Goal: Information Seeking & Learning: Learn about a topic

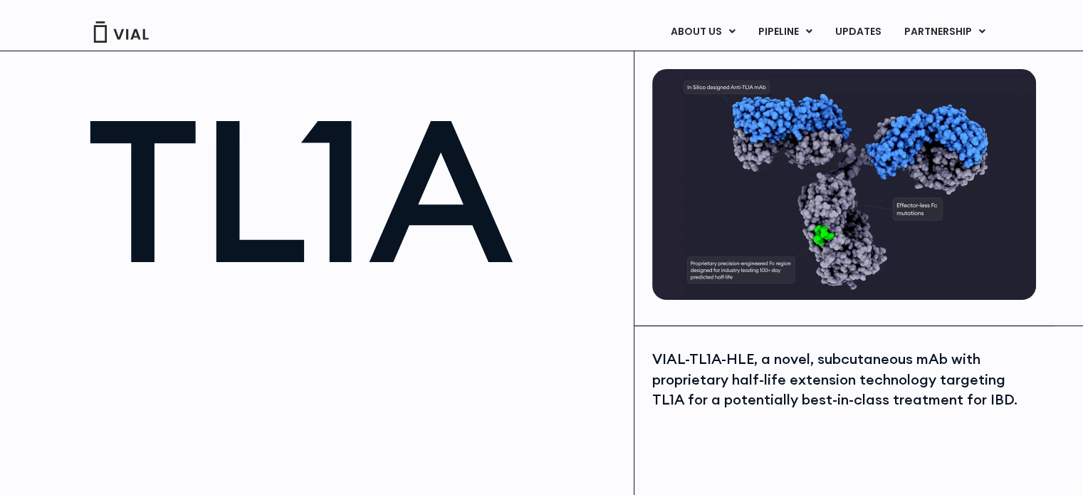
scroll to position [71, 0]
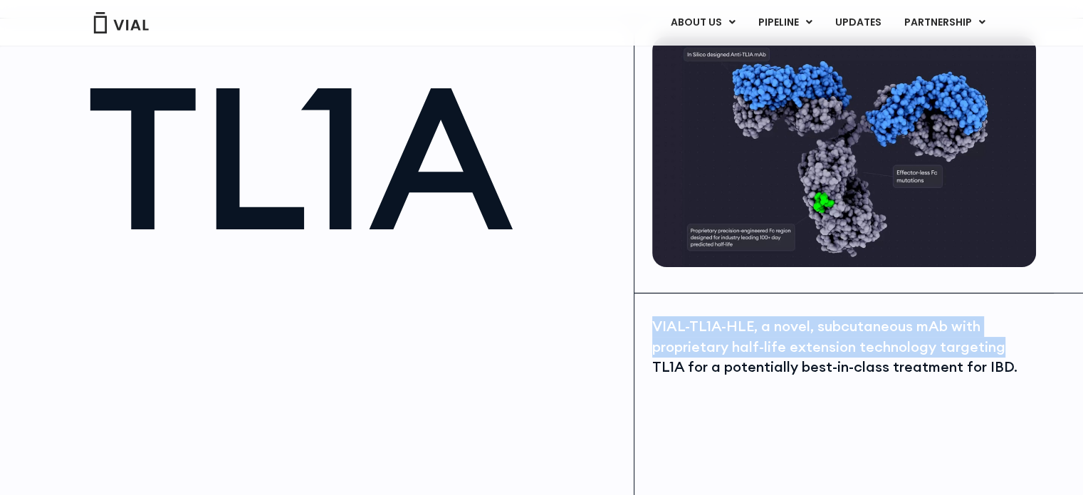
drag, startPoint x: 650, startPoint y: 324, endPoint x: 1012, endPoint y: 345, distance: 362.9
click at [1012, 345] on div "VIAL-TL1A-HLE, a novel, subcutaneous mAb with proprietary half-life extension t…" at bounding box center [843, 486] width 419 height 386
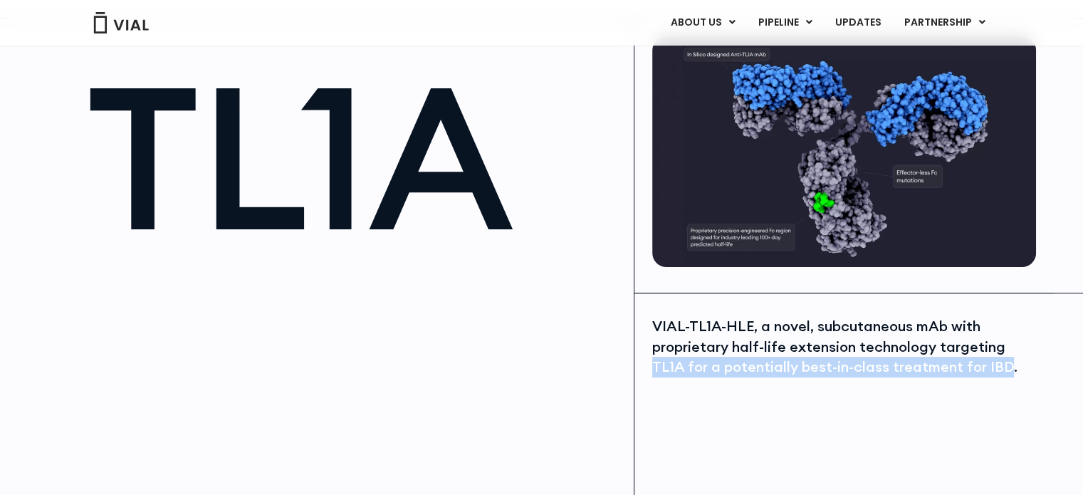
drag, startPoint x: 652, startPoint y: 367, endPoint x: 911, endPoint y: 362, distance: 259.1
click at [1002, 374] on div "VIAL-TL1A-HLE, a novel, subcutaneous mAb with proprietary half-life extension t…" at bounding box center [842, 346] width 380 height 61
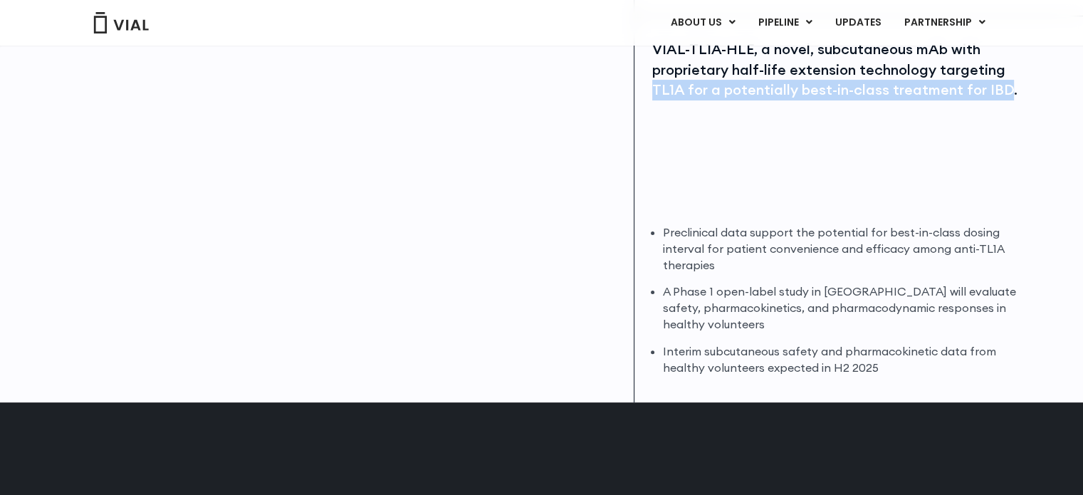
scroll to position [356, 0]
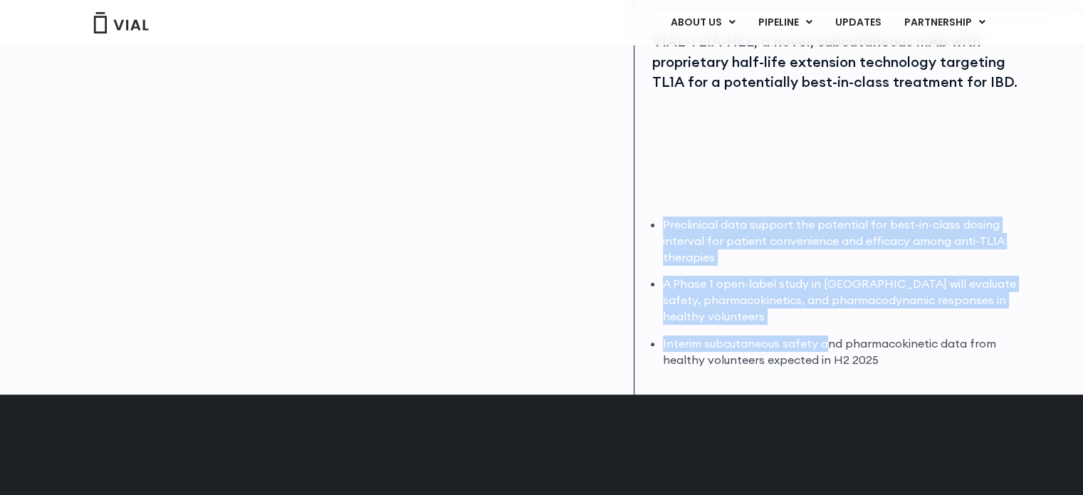
drag, startPoint x: 661, startPoint y: 223, endPoint x: 826, endPoint y: 343, distance: 203.3
click at [826, 343] on div "Preclinical data support the potential for best-in-class dosing interval for pa…" at bounding box center [842, 292] width 380 height 152
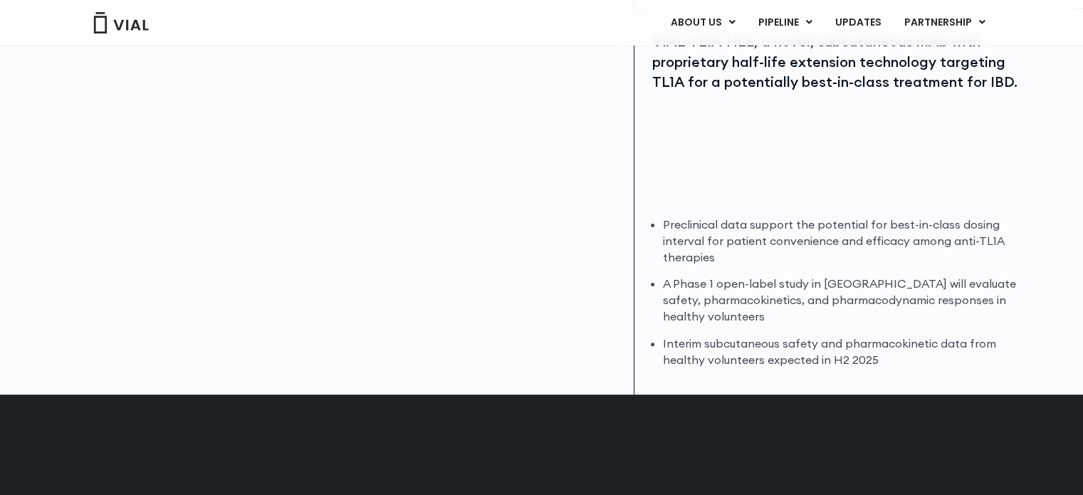
click at [797, 352] on li "Interim subcutaneous safety and pharmacokinetic data from healthy volunteers ex…" at bounding box center [847, 351] width 369 height 33
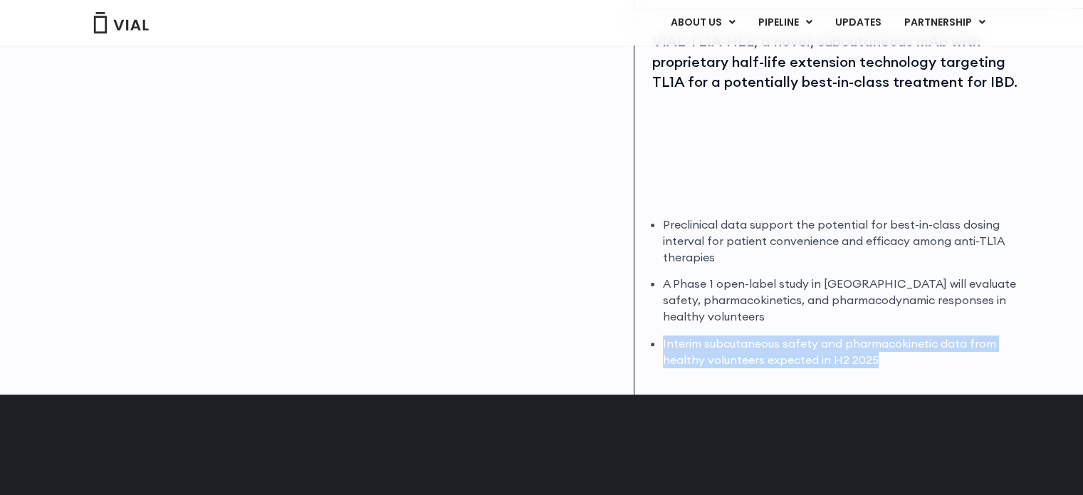
drag, startPoint x: 663, startPoint y: 344, endPoint x: 874, endPoint y: 328, distance: 211.3
click at [892, 355] on li "Interim subcutaneous safety and pharmacokinetic data from healthy volunteers ex…" at bounding box center [847, 351] width 369 height 33
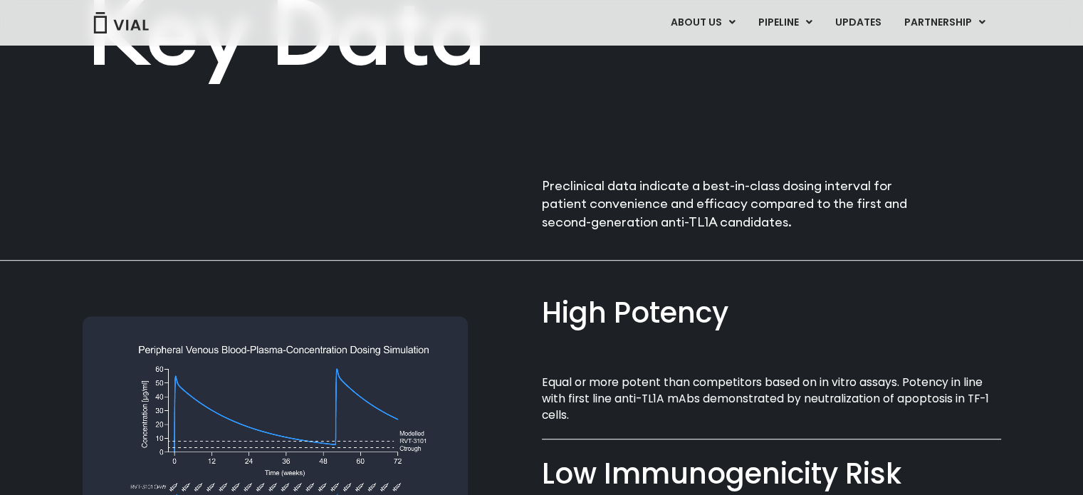
scroll to position [854, 0]
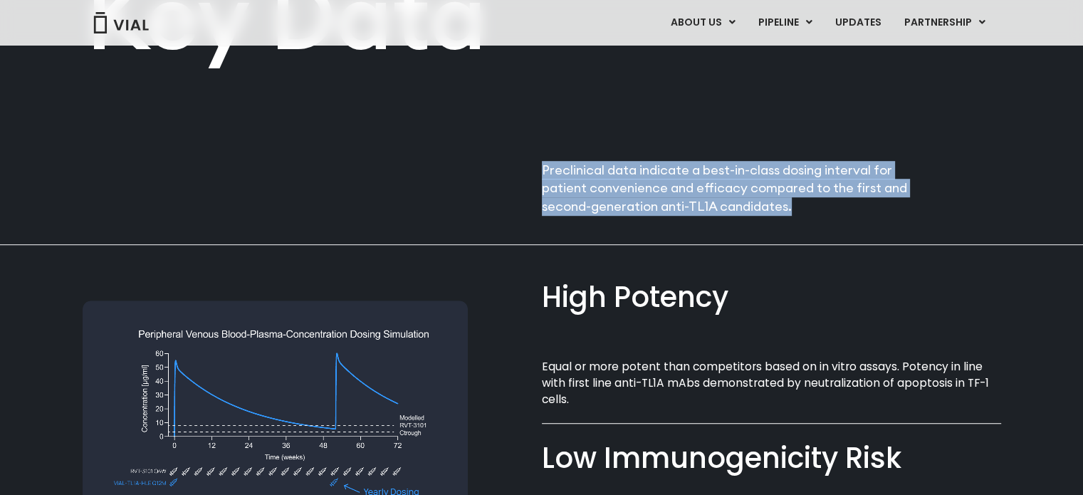
drag, startPoint x: 540, startPoint y: 167, endPoint x: 794, endPoint y: 207, distance: 257.2
click at [794, 207] on div "Key Data Preclinical data indicate a best-in-class dosing interval for patient …" at bounding box center [541, 56] width 911 height 320
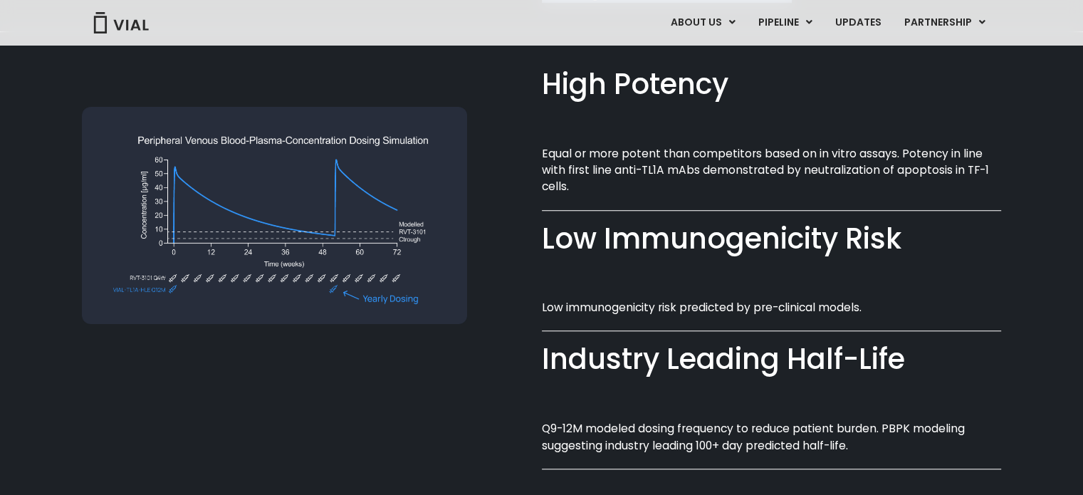
scroll to position [1068, 0]
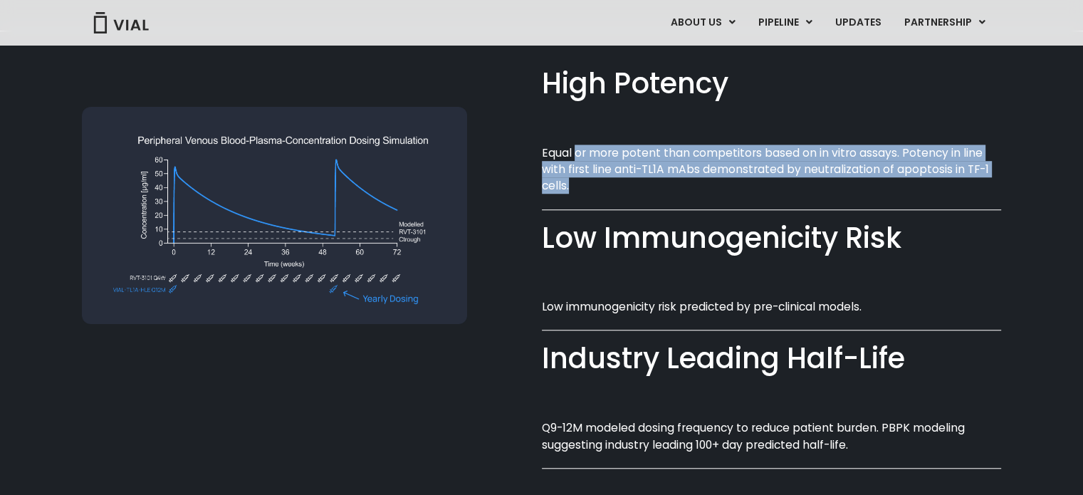
drag, startPoint x: 574, startPoint y: 153, endPoint x: 583, endPoint y: 200, distance: 47.9
click at [581, 194] on p "Equal or more potent than competitors based on in vitro assays. Potency in line…" at bounding box center [771, 169] width 459 height 50
drag, startPoint x: 543, startPoint y: 244, endPoint x: 898, endPoint y: 226, distance: 354.9
click at [898, 226] on div "Low Immunogenicity Risk​" at bounding box center [771, 238] width 459 height 41
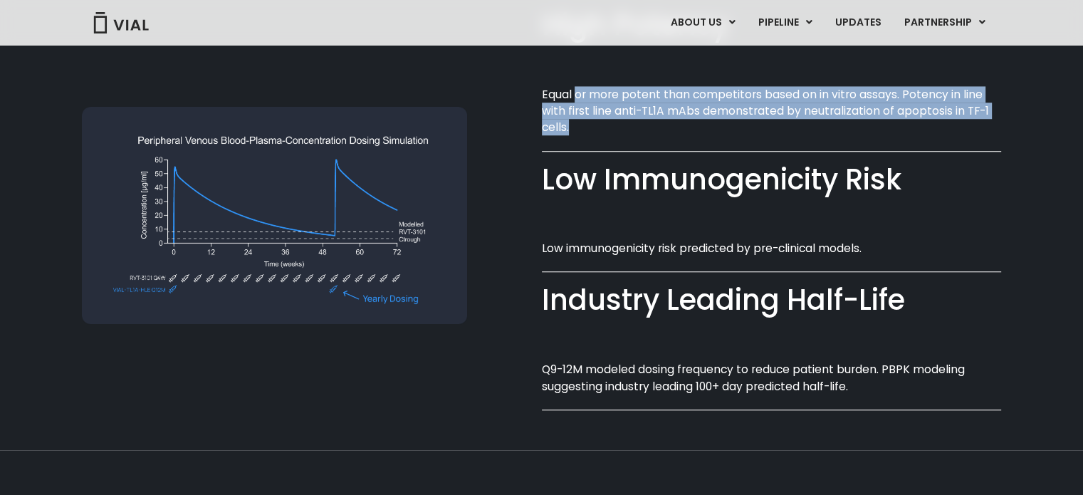
scroll to position [1210, 0]
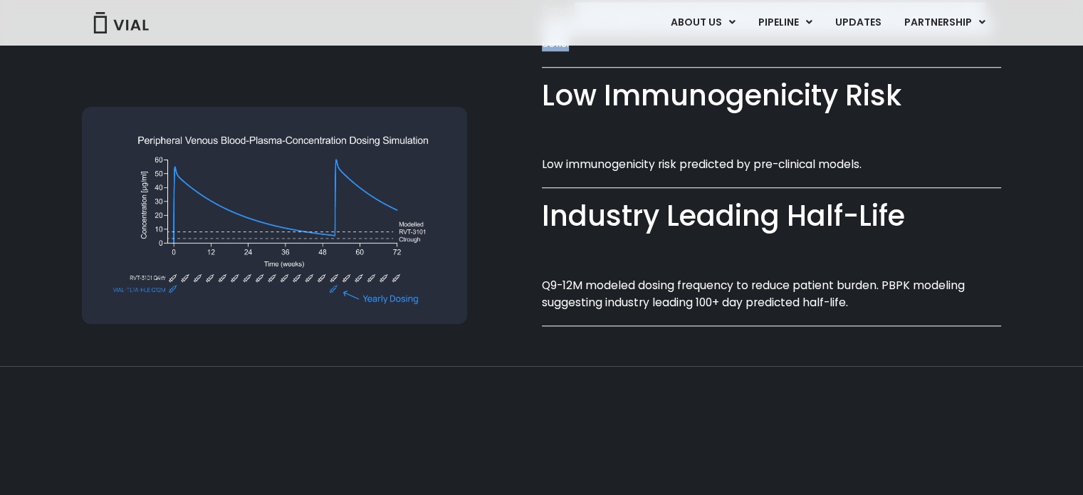
drag, startPoint x: 541, startPoint y: 216, endPoint x: 910, endPoint y: 207, distance: 369.5
click at [910, 207] on div "Industry Leading Half-Life​" at bounding box center [771, 216] width 459 height 41
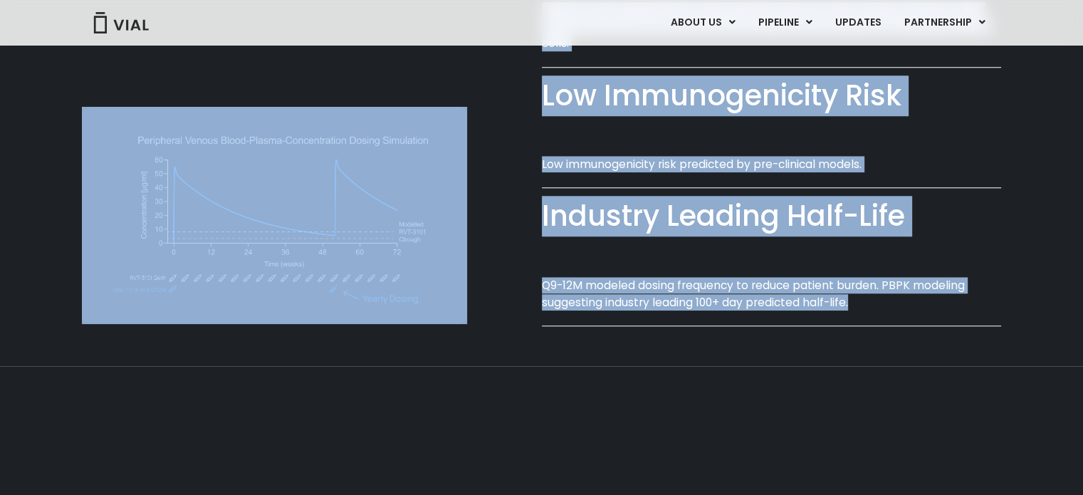
drag, startPoint x: 536, startPoint y: 285, endPoint x: 865, endPoint y: 300, distance: 329.9
click at [865, 300] on div "High Potency​ Equal or more potent than competitors based on in vitro assays. P…" at bounding box center [542, 113] width 918 height 448
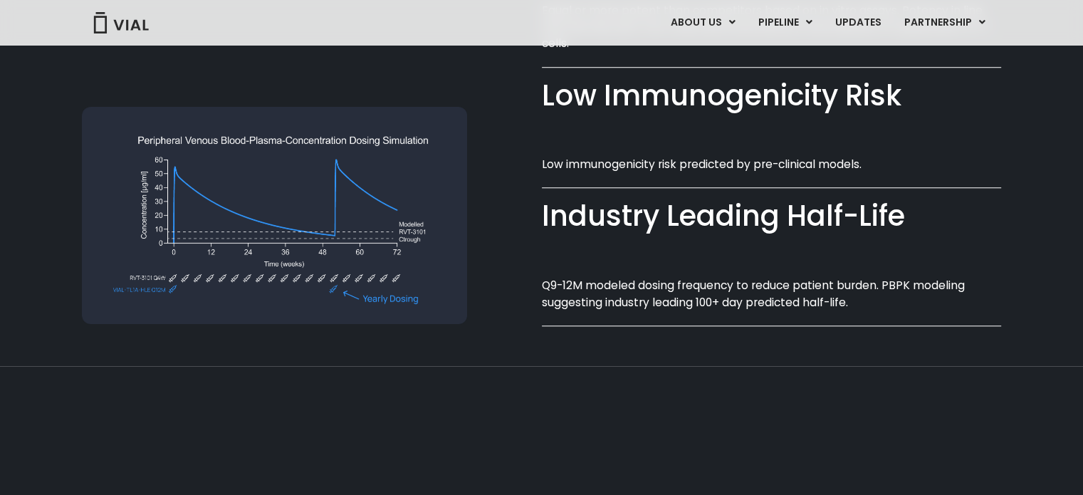
click at [690, 328] on div "Industry Leading Half-Life​ Q9-12M modeled dosing frequency to reduce patient b…" at bounding box center [771, 268] width 459 height 138
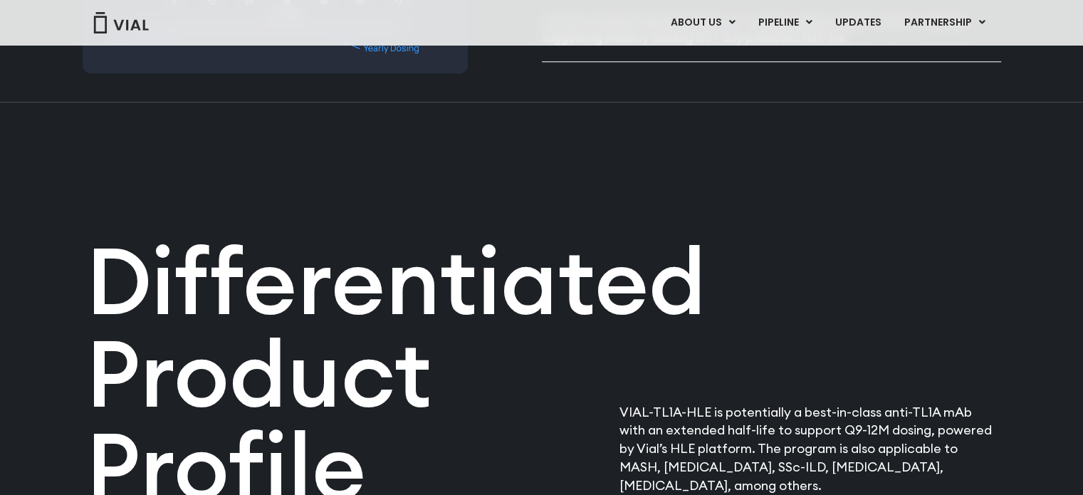
scroll to position [1495, 0]
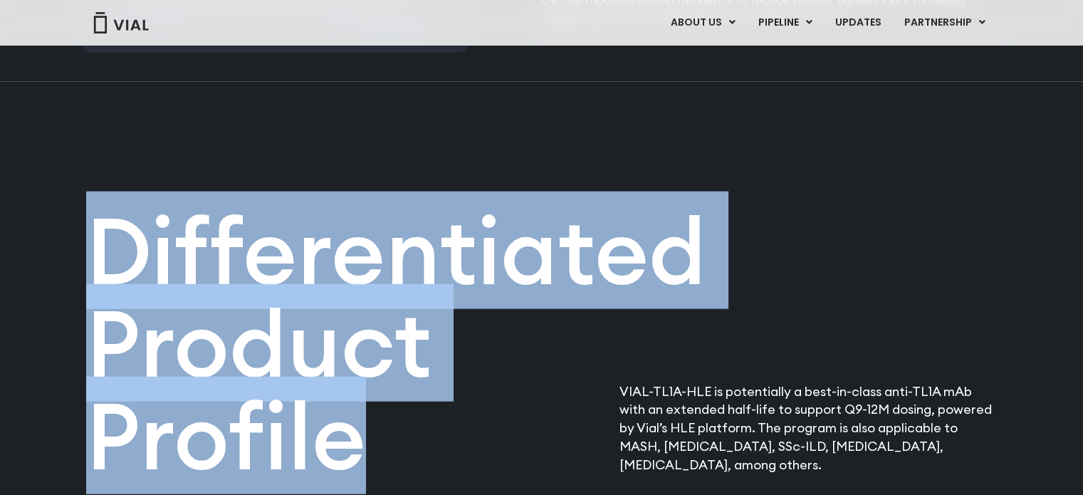
drag, startPoint x: 94, startPoint y: 250, endPoint x: 424, endPoint y: 409, distance: 366.4
click at [425, 407] on h2 "Differentiated Product Profile​" at bounding box center [388, 343] width 605 height 278
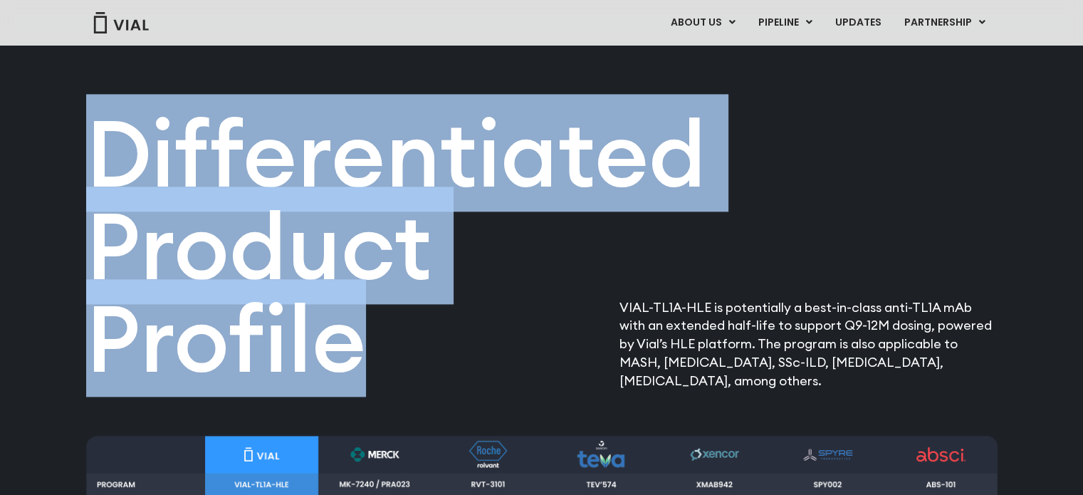
scroll to position [1708, 0]
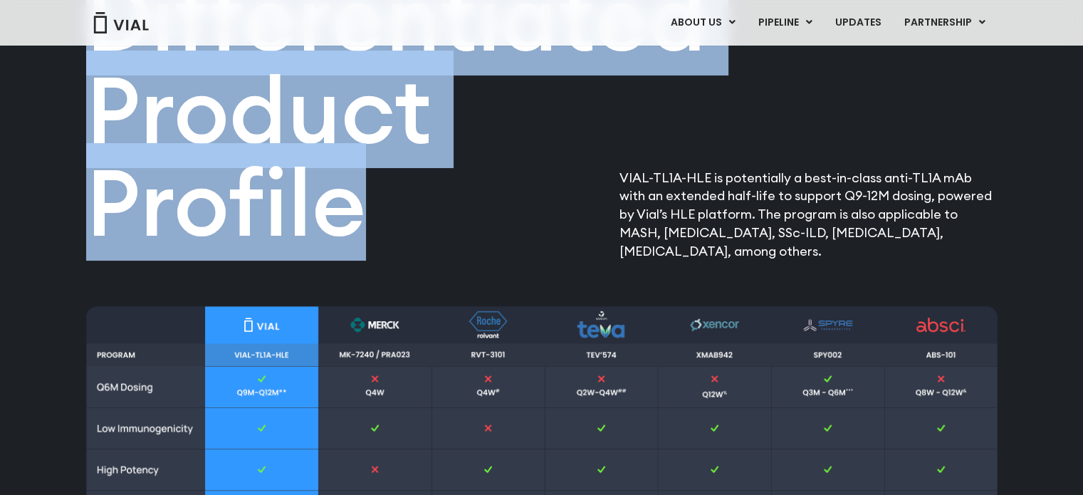
drag, startPoint x: 621, startPoint y: 174, endPoint x: 803, endPoint y: 255, distance: 198.5
click at [803, 255] on p "VIAL-TL1A-HLE is potentially a best-in-class anti-TL1A mAb with an extended hal…" at bounding box center [808, 215] width 378 height 92
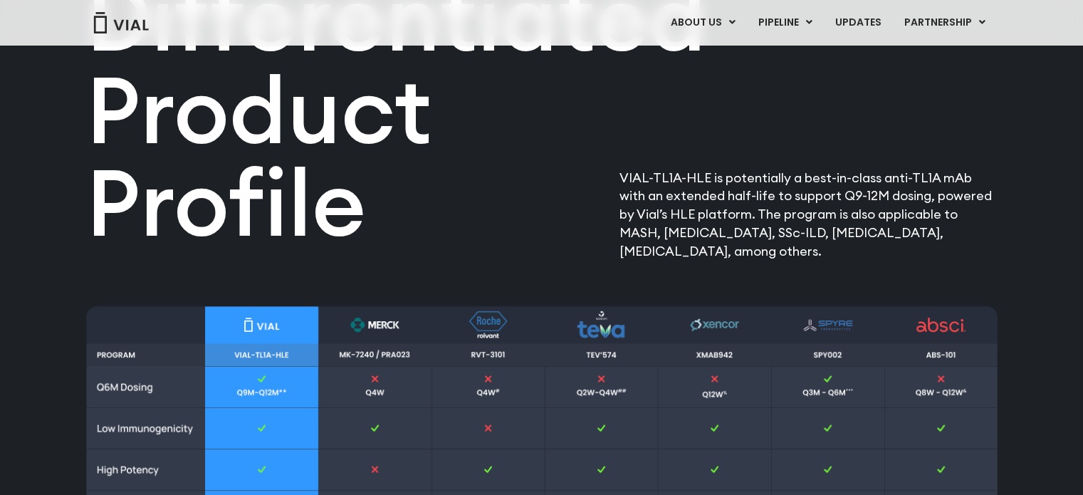
click at [541, 196] on h2 "Differentiated Product Profile​" at bounding box center [388, 110] width 605 height 278
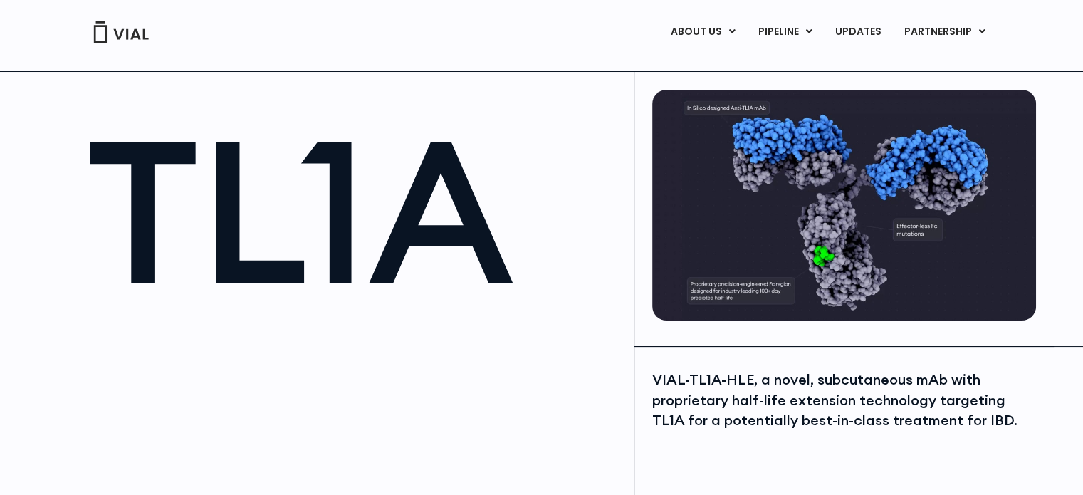
scroll to position [0, 0]
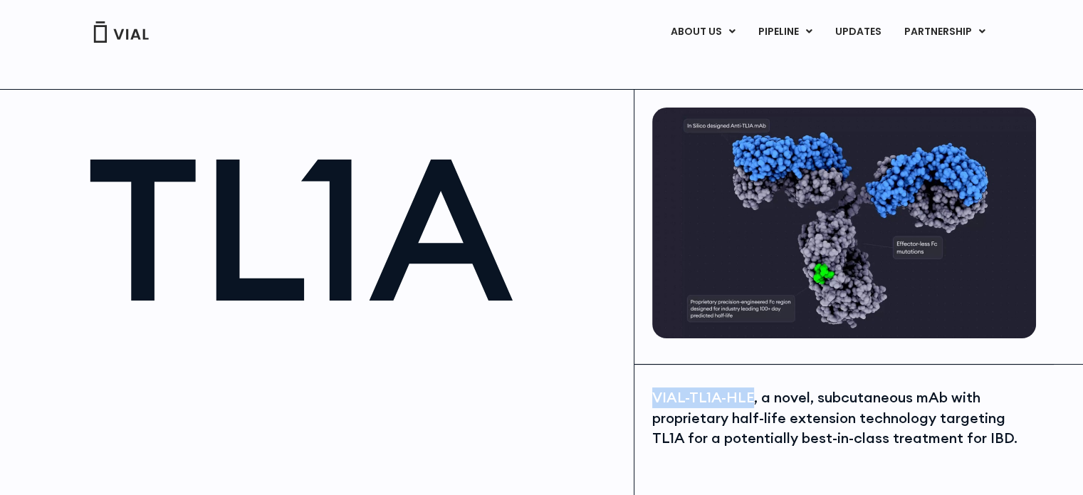
drag, startPoint x: 652, startPoint y: 398, endPoint x: 751, endPoint y: 392, distance: 99.1
click at [751, 392] on div "VIAL-TL1A-HLE, a novel, subcutaneous mAb with proprietary half-life extension t…" at bounding box center [842, 417] width 380 height 61
copy div "VIAL-TL1A-HLE"
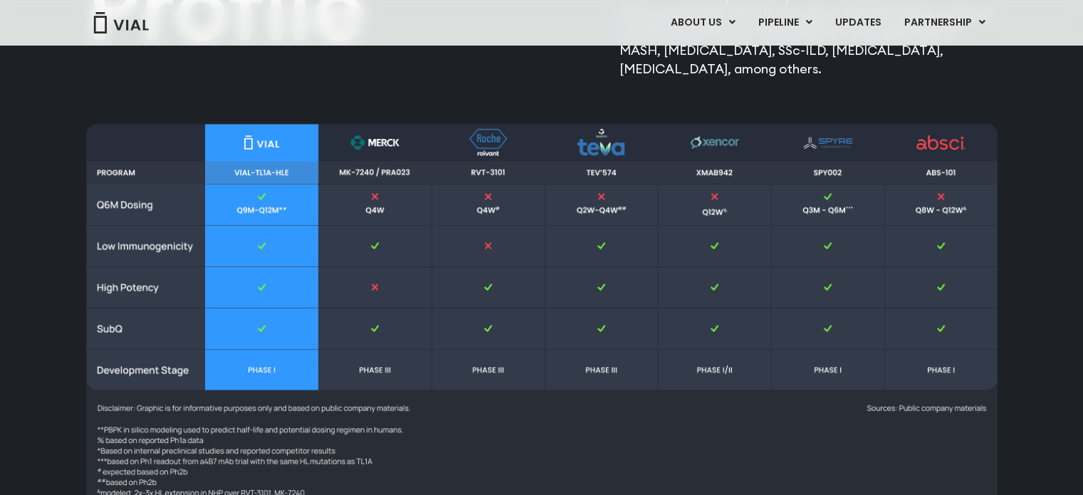
scroll to position [1819, 0]
